Goal: Information Seeking & Learning: Check status

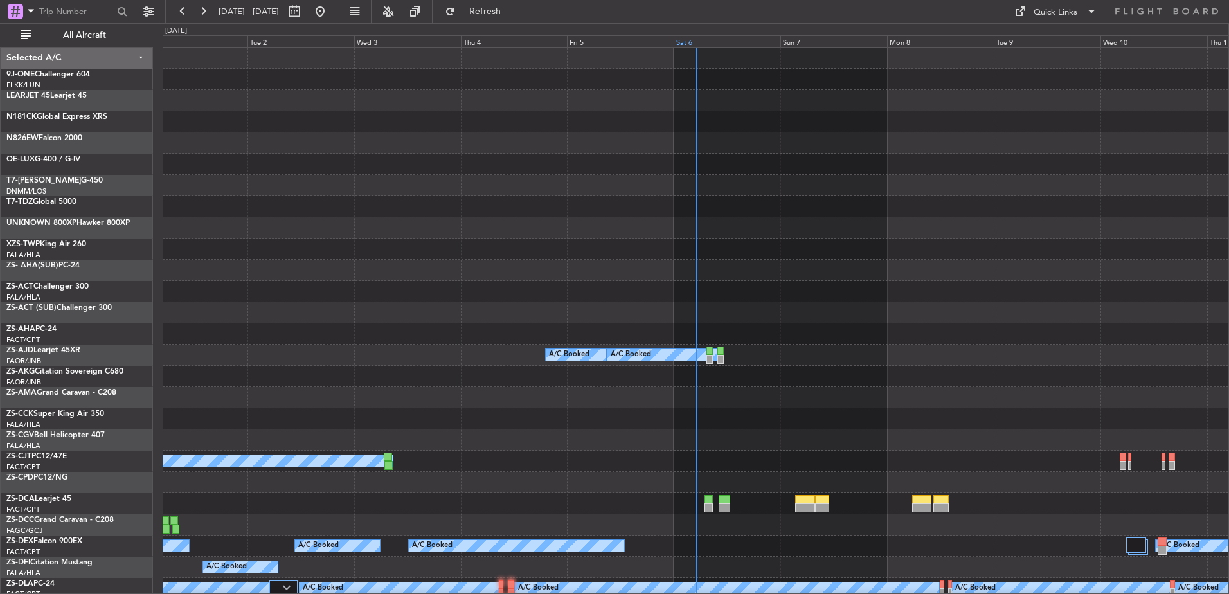
click at [697, 44] on div "Sat 6" at bounding box center [727, 41] width 107 height 12
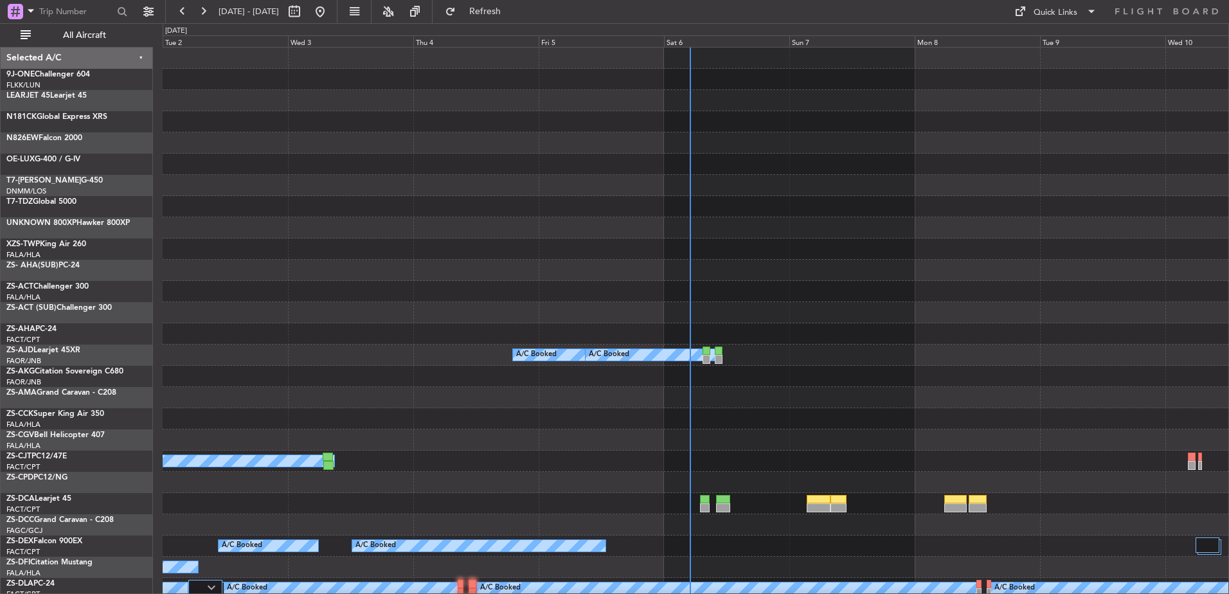
click at [101, 31] on span "All Aircraft" at bounding box center [84, 35] width 102 height 9
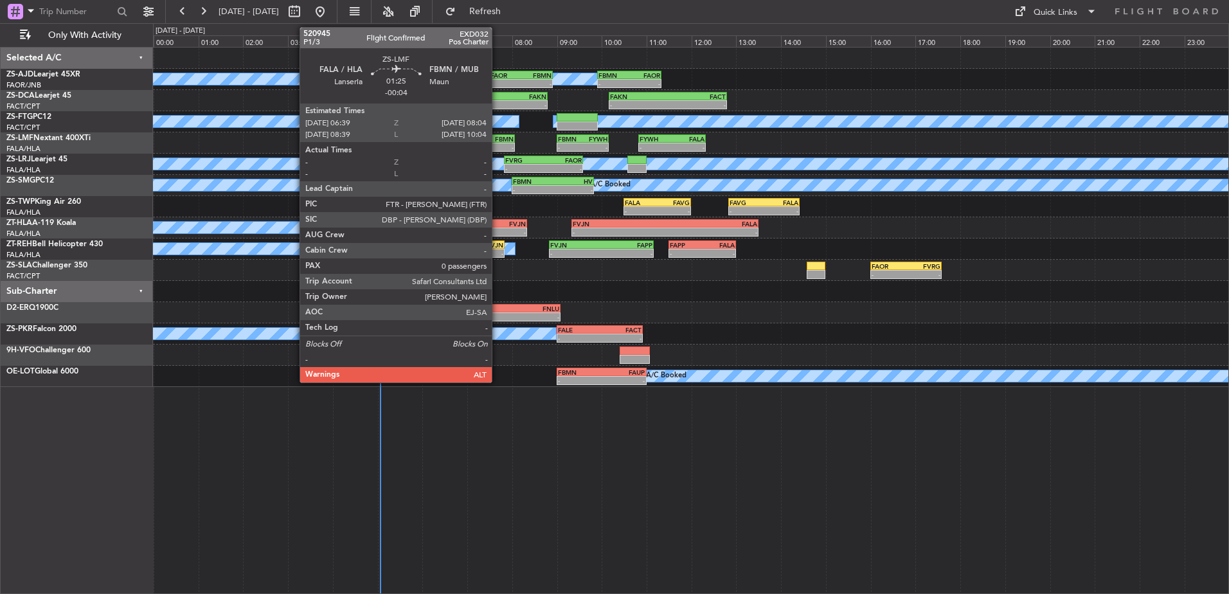
click at [498, 140] on div "FBMN" at bounding box center [498, 139] width 31 height 8
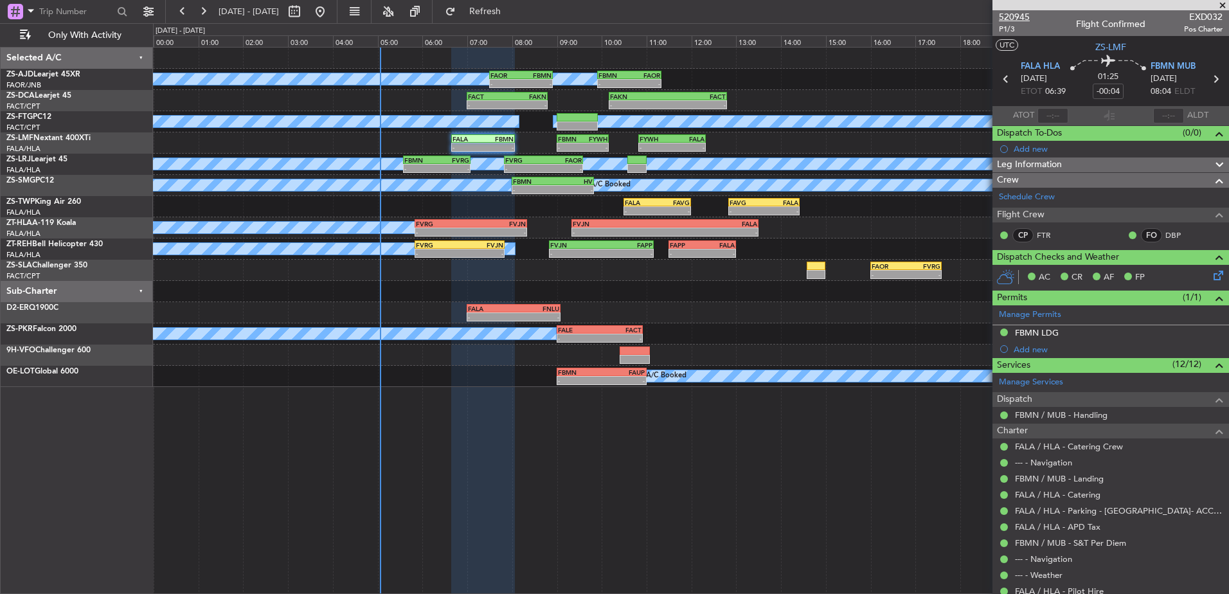
click at [1015, 21] on span "520945" at bounding box center [1014, 17] width 31 height 14
click at [1226, 7] on span at bounding box center [1223, 6] width 13 height 12
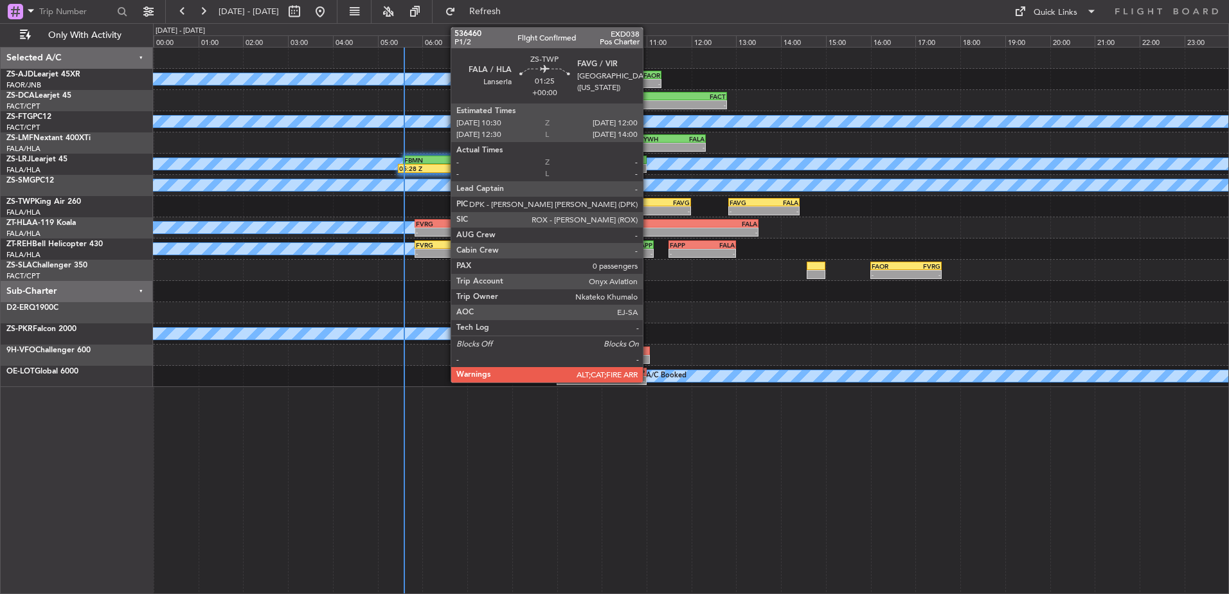
click at [649, 206] on div "FALA 10:30 Z FAVG 12:00 Z" at bounding box center [658, 202] width 68 height 9
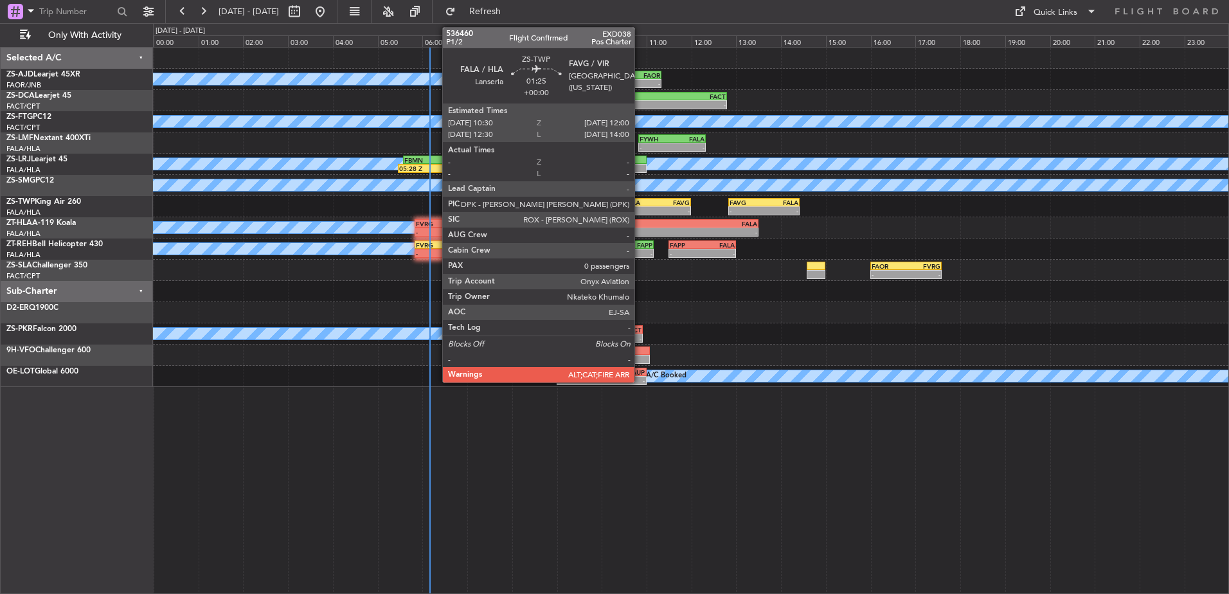
click at [640, 211] on div "-" at bounding box center [641, 211] width 33 height 8
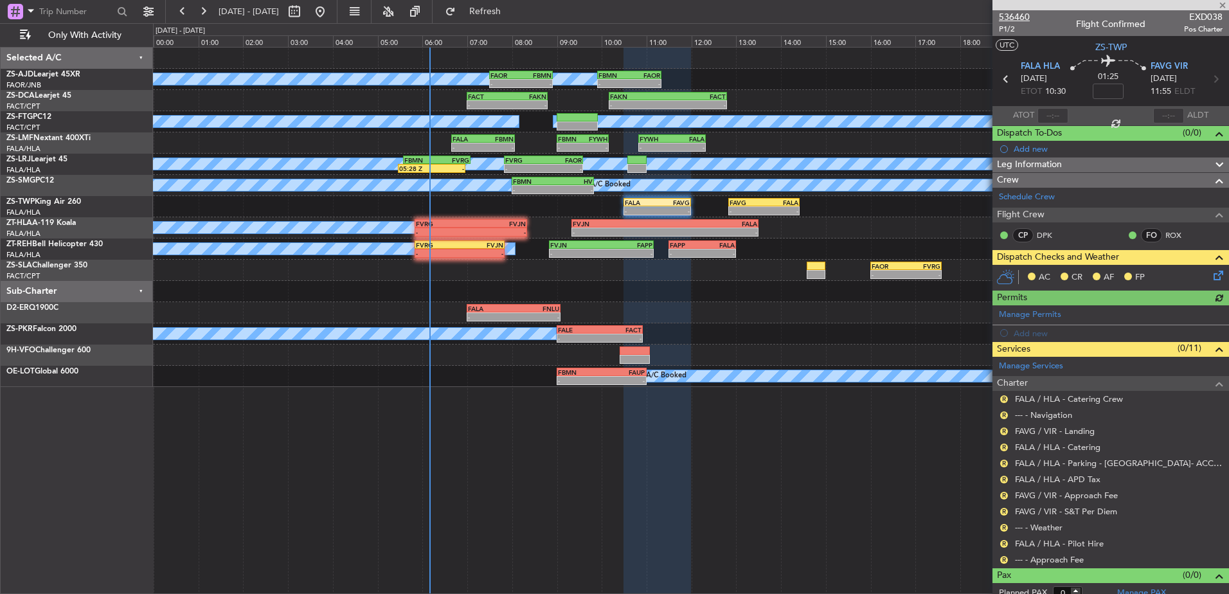
click at [1021, 17] on span "536460" at bounding box center [1014, 17] width 31 height 14
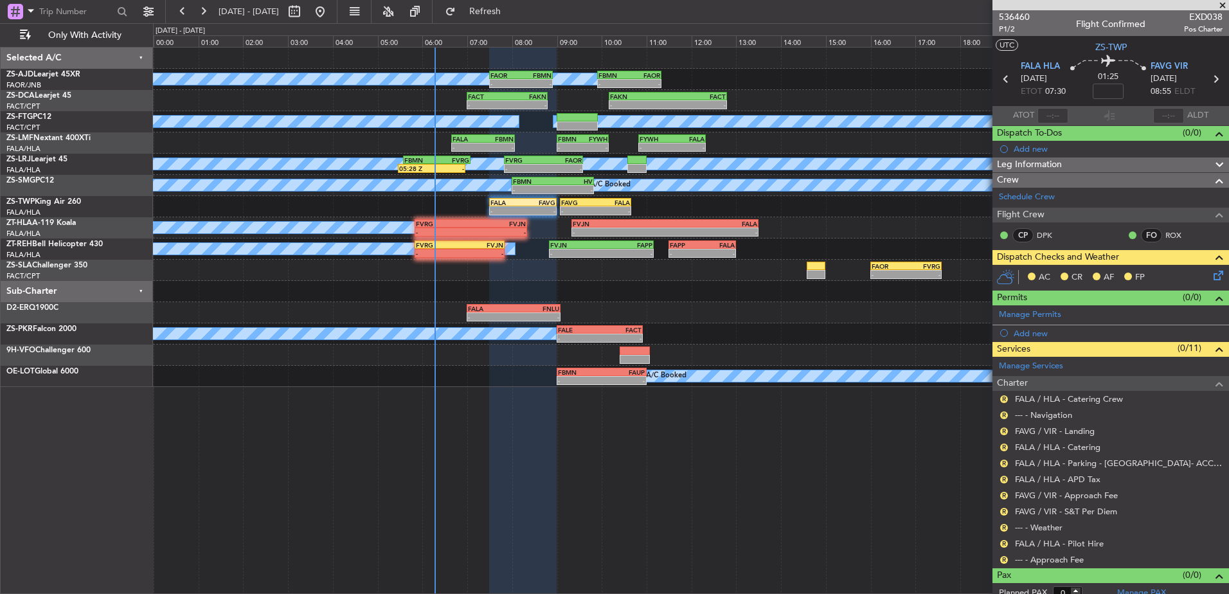
click at [435, 391] on div "A/C Booked A/C Booked A/C Booked - - FAOR 07:30 Z FBMN 08:55 Z - - FBMN 09:55 Z…" at bounding box center [691, 320] width 1076 height 547
click at [1225, 1] on span at bounding box center [1223, 6] width 13 height 12
